Goal: Download file/media

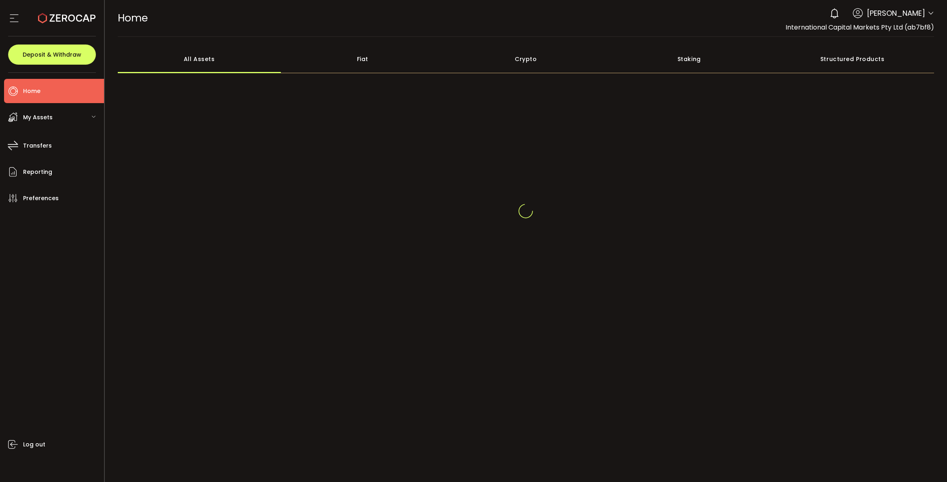
click at [929, 12] on icon at bounding box center [930, 13] width 6 height 6
click at [933, 11] on icon at bounding box center [930, 13] width 6 height 6
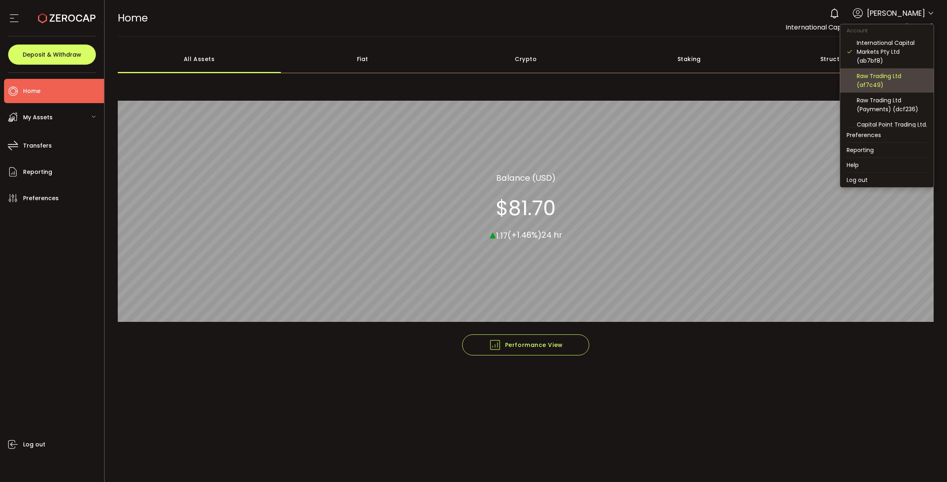
click at [897, 82] on div "Raw Trading Ltd (af7c49)" at bounding box center [892, 81] width 70 height 18
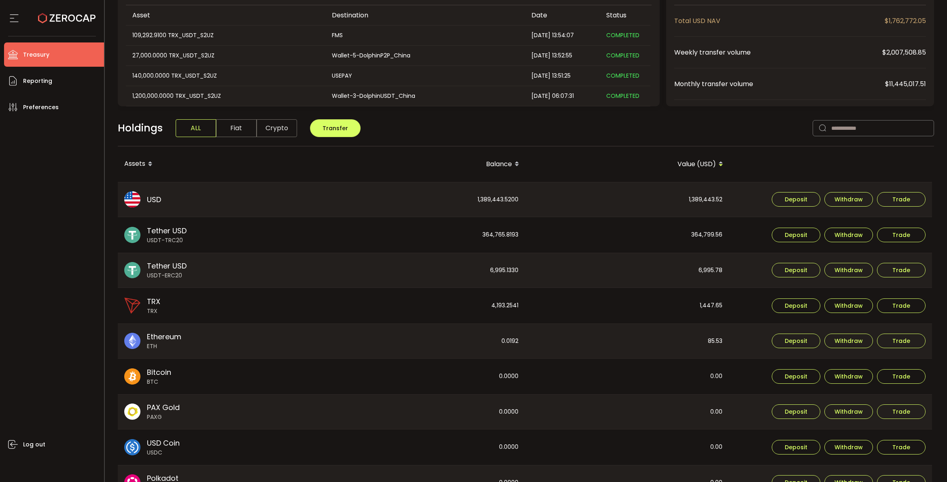
scroll to position [152, 0]
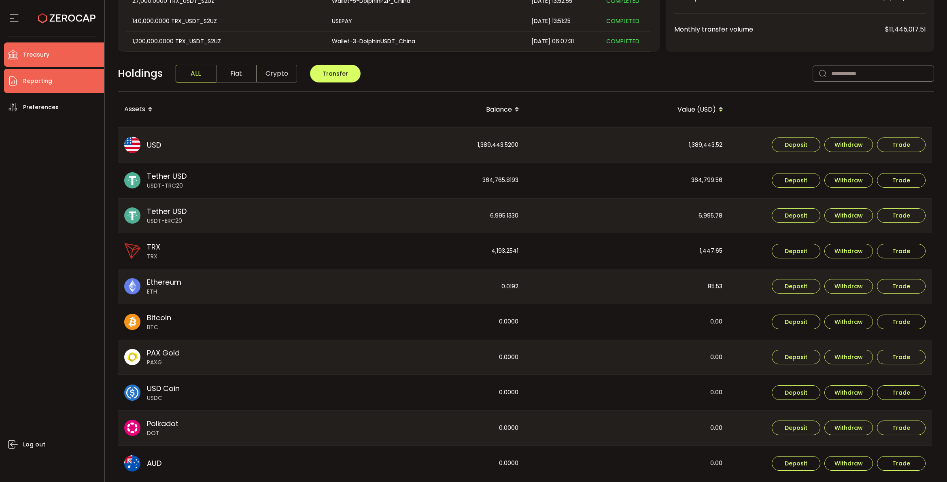
click at [27, 85] on span "Reporting" at bounding box center [37, 81] width 29 height 12
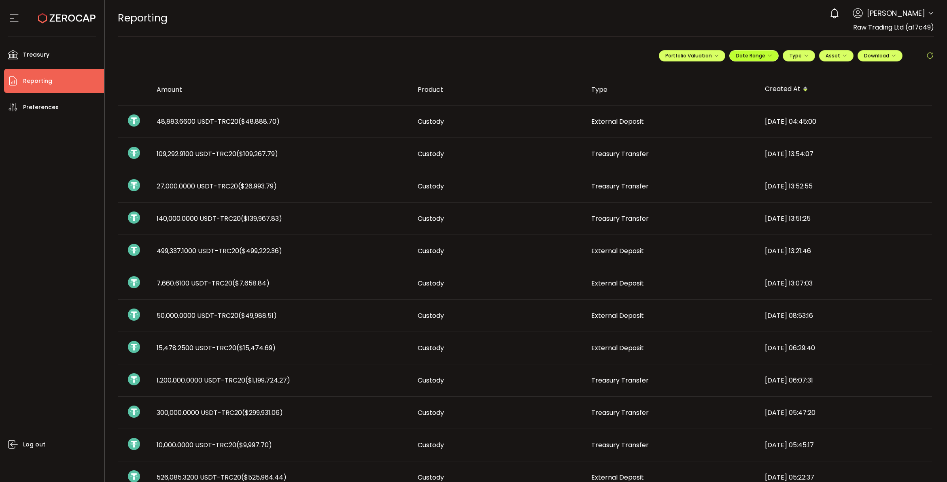
click at [770, 60] on button "Date Range" at bounding box center [753, 55] width 49 height 11
click at [696, 72] on icon at bounding box center [701, 72] width 10 height 8
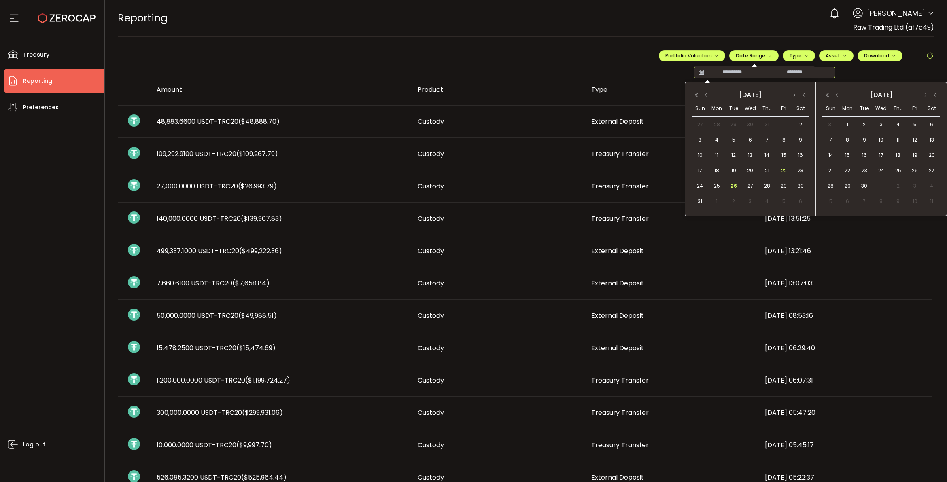
click at [781, 169] on span "22" at bounding box center [784, 171] width 10 height 10
drag, startPoint x: 734, startPoint y: 185, endPoint x: 789, endPoint y: 179, distance: 55.0
click at [734, 185] on span "26" at bounding box center [734, 186] width 10 height 10
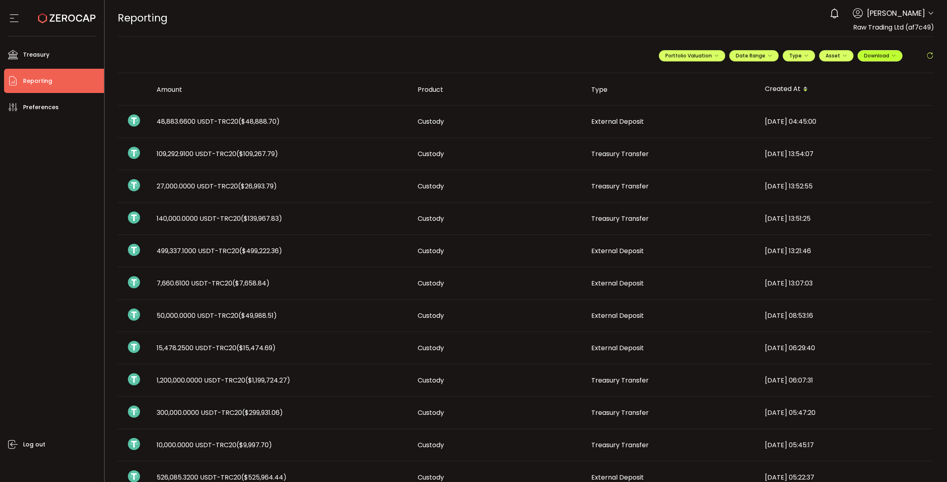
click at [887, 56] on span "Download" at bounding box center [880, 55] width 32 height 7
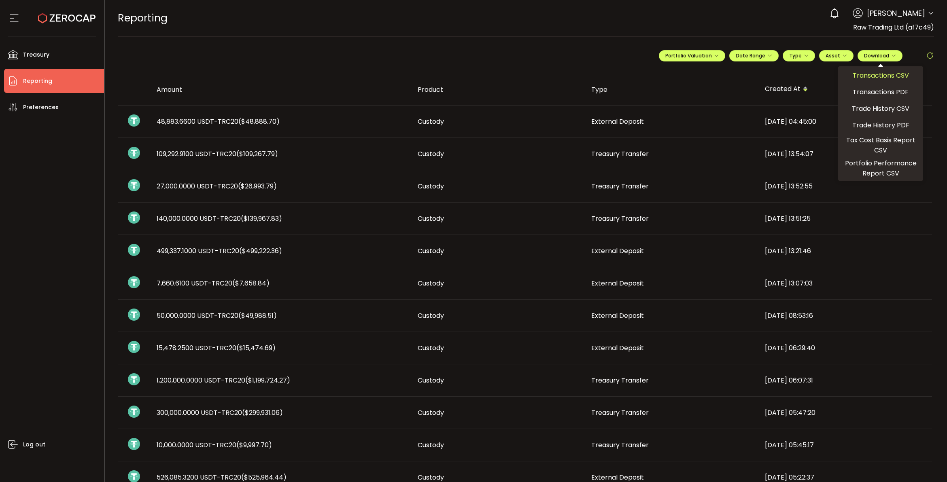
click at [872, 76] on span "Transactions CSV" at bounding box center [881, 75] width 56 height 10
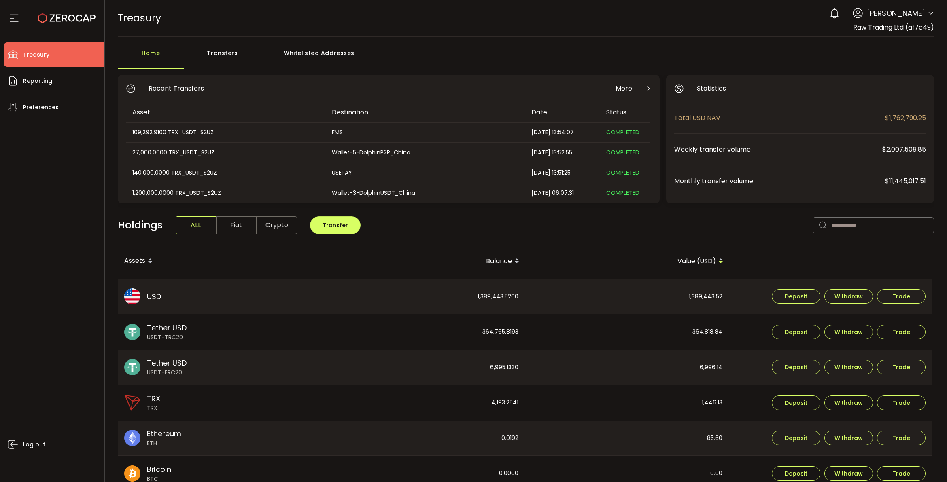
click at [927, 15] on icon at bounding box center [930, 13] width 6 height 6
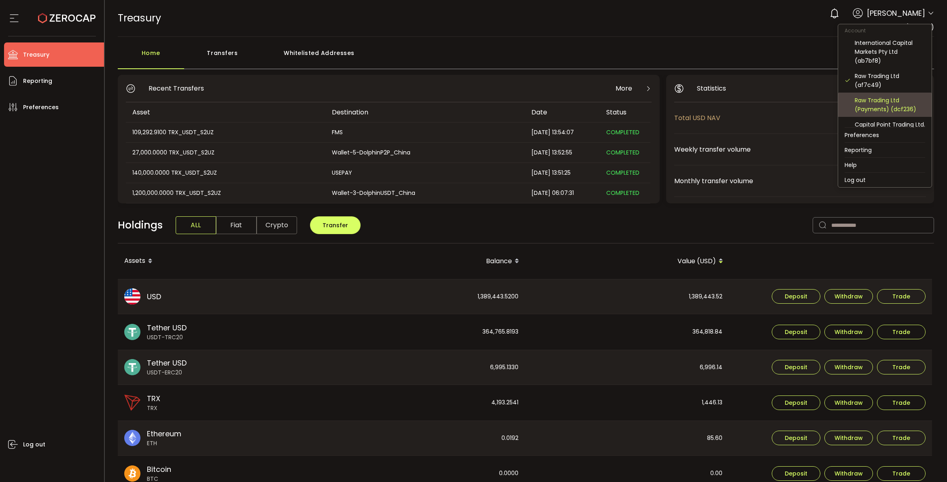
click at [893, 98] on div "Raw Trading Ltd (Payments) (dcf236)" at bounding box center [890, 105] width 70 height 18
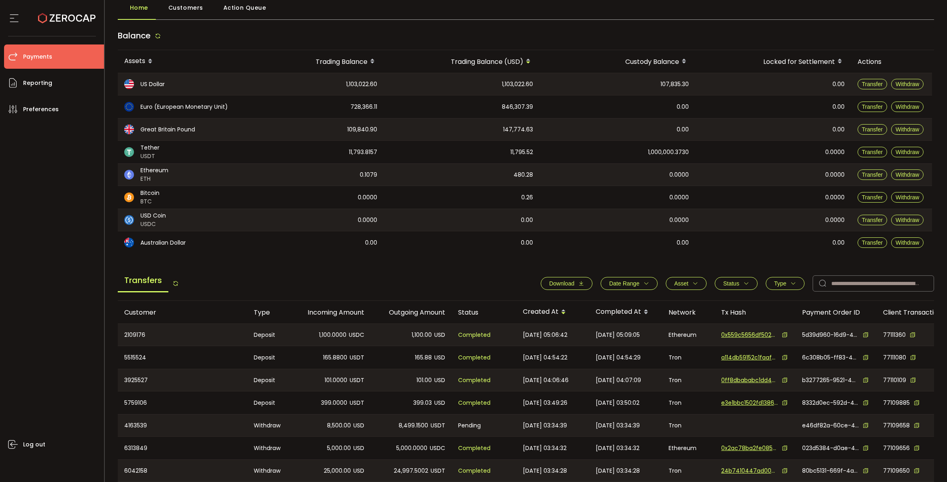
scroll to position [151, 0]
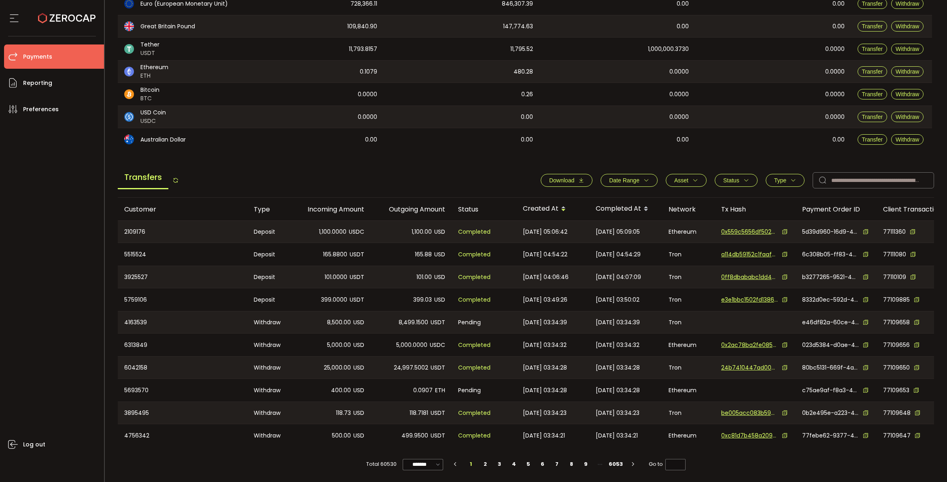
click at [643, 179] on icon "button" at bounding box center [646, 181] width 6 height 6
click at [594, 194] on icon at bounding box center [595, 200] width 9 height 13
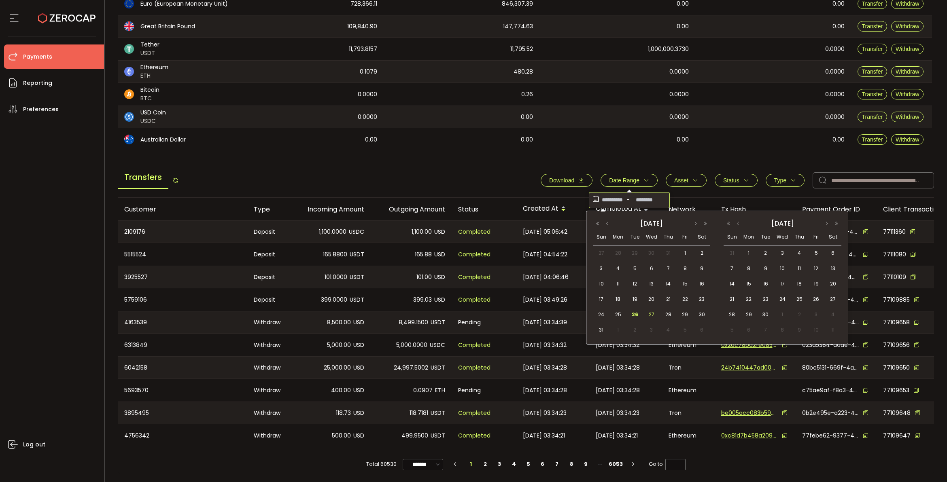
drag, startPoint x: 602, startPoint y: 300, endPoint x: 646, endPoint y: 312, distance: 45.5
click at [603, 301] on span "17" at bounding box center [601, 300] width 10 height 10
click at [636, 314] on span "26" at bounding box center [635, 315] width 10 height 10
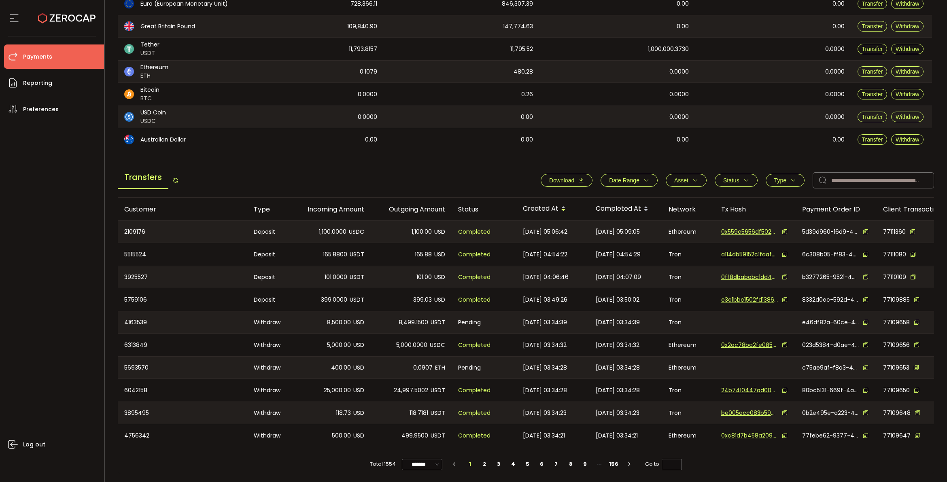
click at [581, 178] on icon "button" at bounding box center [581, 181] width 6 height 6
